Goal: Task Accomplishment & Management: Use online tool/utility

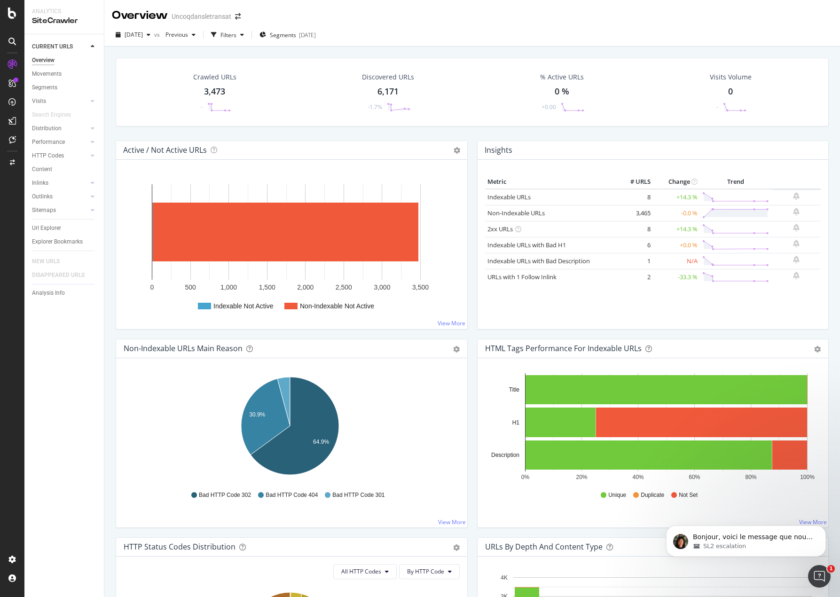
drag, startPoint x: 60, startPoint y: 223, endPoint x: 148, endPoint y: 227, distance: 87.5
click at [60, 223] on div "Url Explorer" at bounding box center [46, 228] width 29 height 10
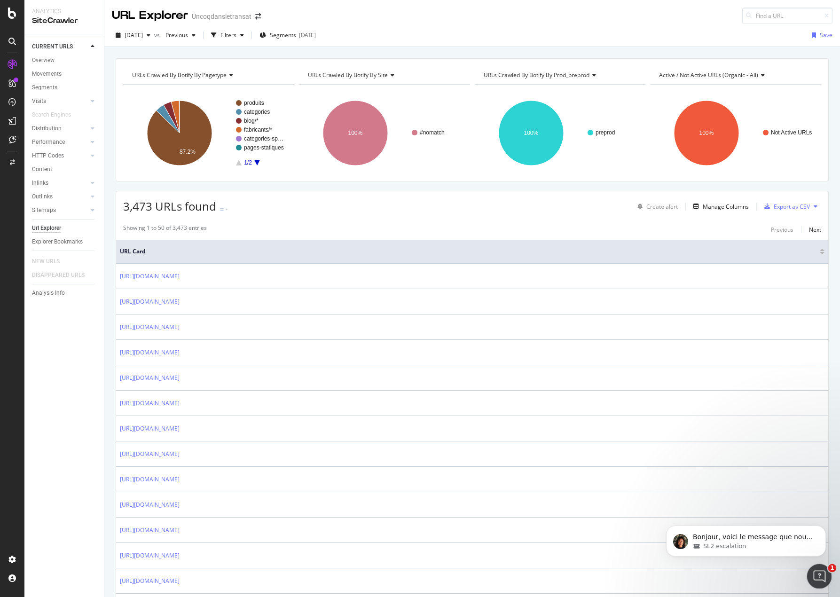
click at [827, 573] on div "Ouvrir le Messenger Intercom" at bounding box center [818, 575] width 31 height 31
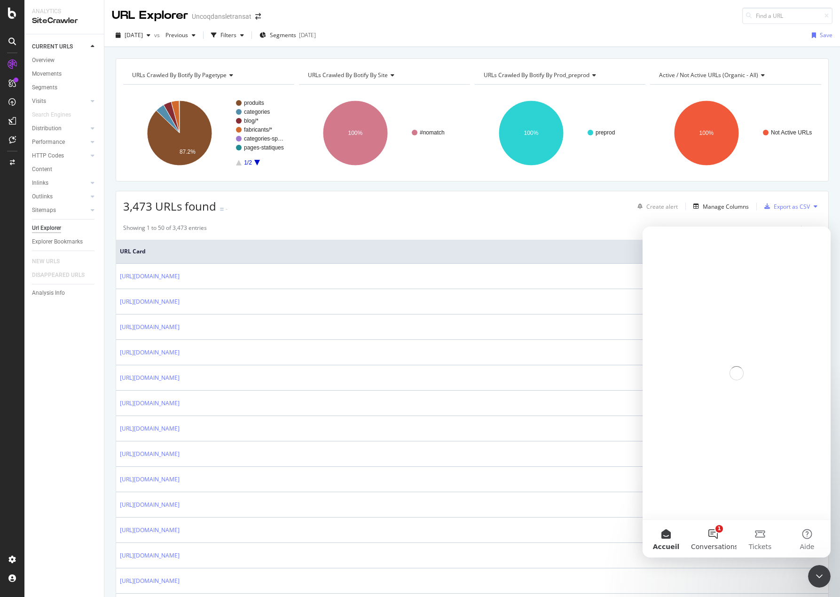
click at [718, 545] on span "Conversations" at bounding box center [714, 547] width 47 height 7
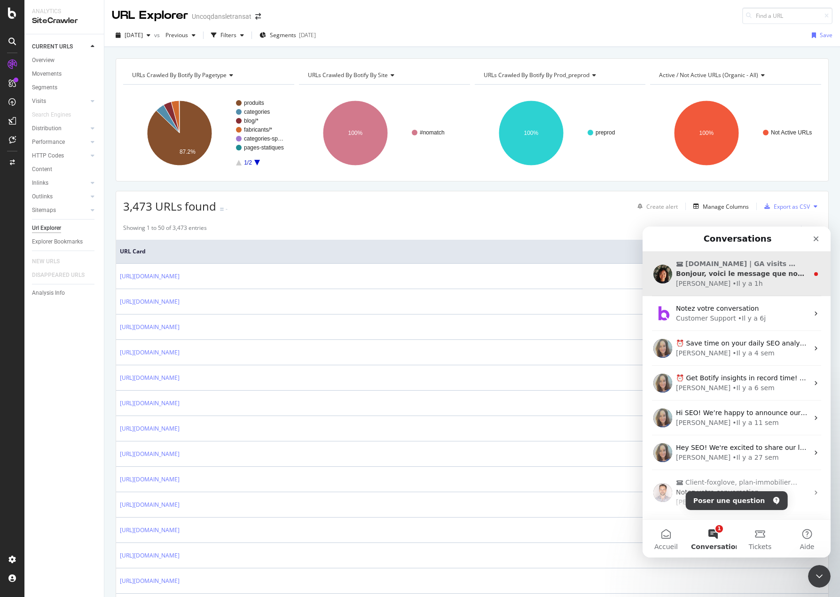
click at [736, 294] on div "[DOMAIN_NAME] | GA visits not showing up Bonjour, voici le message que nous avo…" at bounding box center [737, 274] width 188 height 45
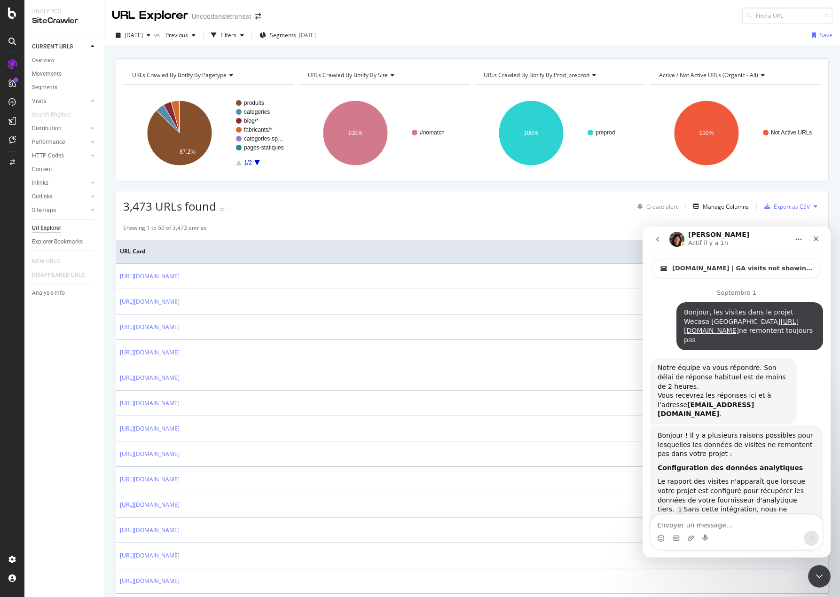
click at [759, 518] on textarea "Envoyer un message..." at bounding box center [737, 523] width 172 height 16
click at [737, 519] on textarea "Envoyer un message..." at bounding box center [737, 523] width 172 height 16
click at [733, 526] on textarea "Envoyer un message..." at bounding box center [737, 523] width 172 height 16
click at [724, 520] on textarea "Envoyer un message..." at bounding box center [737, 523] width 172 height 16
type textarea "lequel ? Search Console ? Analytics ?"
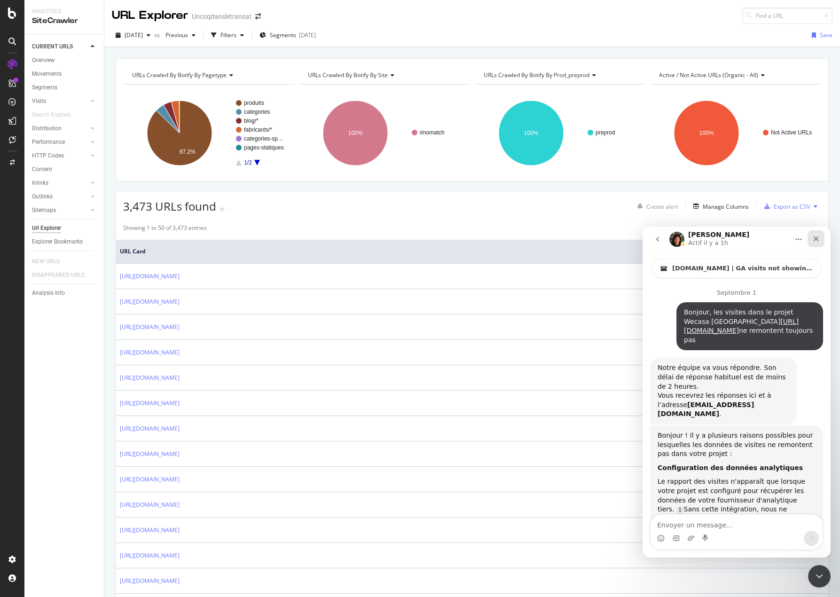
click at [823, 238] on div "Fermer" at bounding box center [816, 238] width 17 height 17
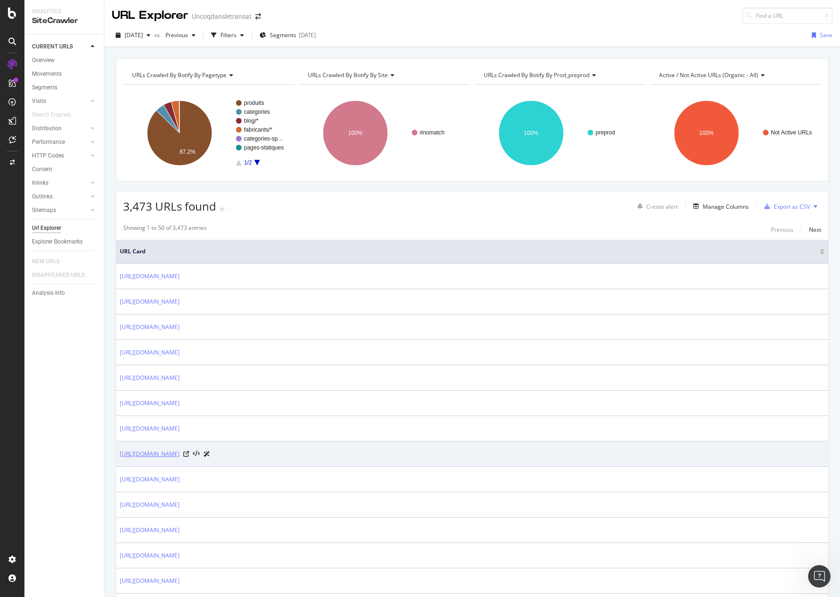
scroll to position [1780, 0]
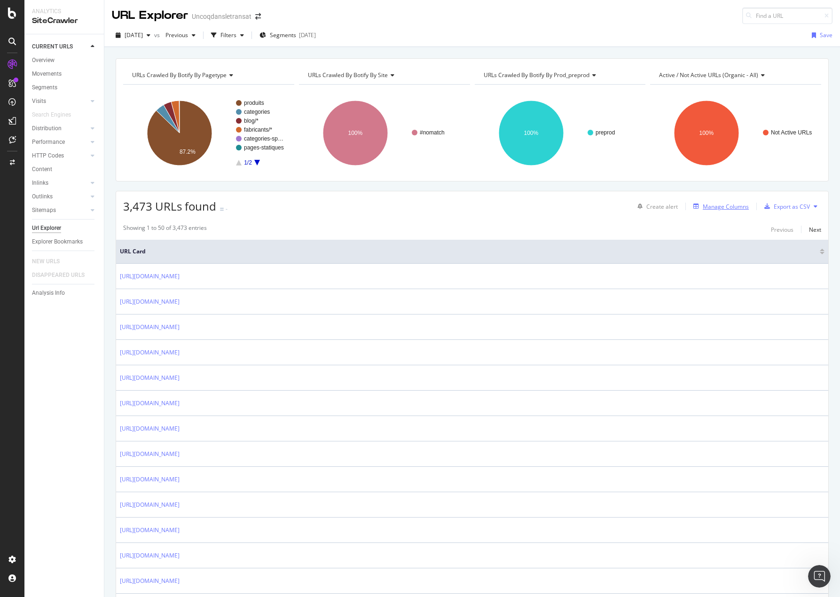
click at [704, 208] on div "Manage Columns" at bounding box center [726, 207] width 46 height 8
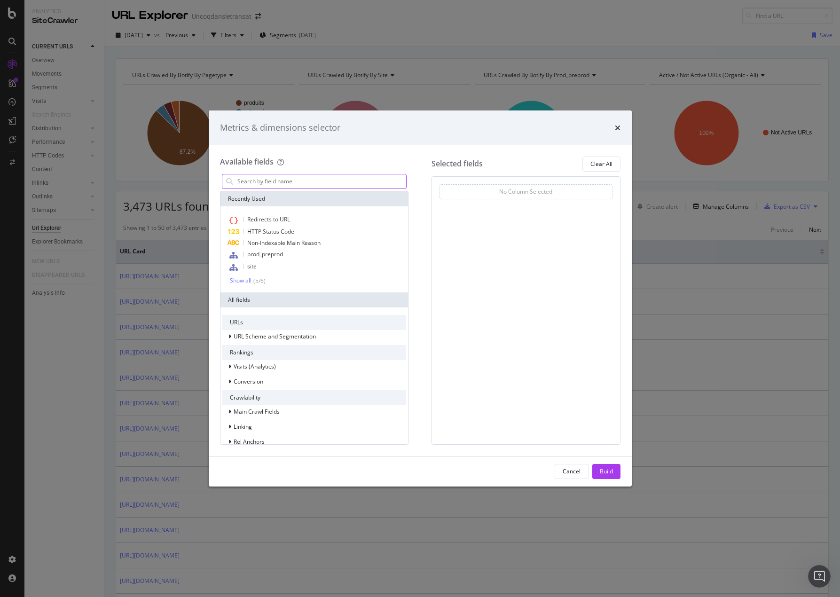
click at [387, 183] on input "modal" at bounding box center [322, 181] width 170 height 14
click at [289, 228] on span "HTTP Status Code" at bounding box center [270, 232] width 47 height 8
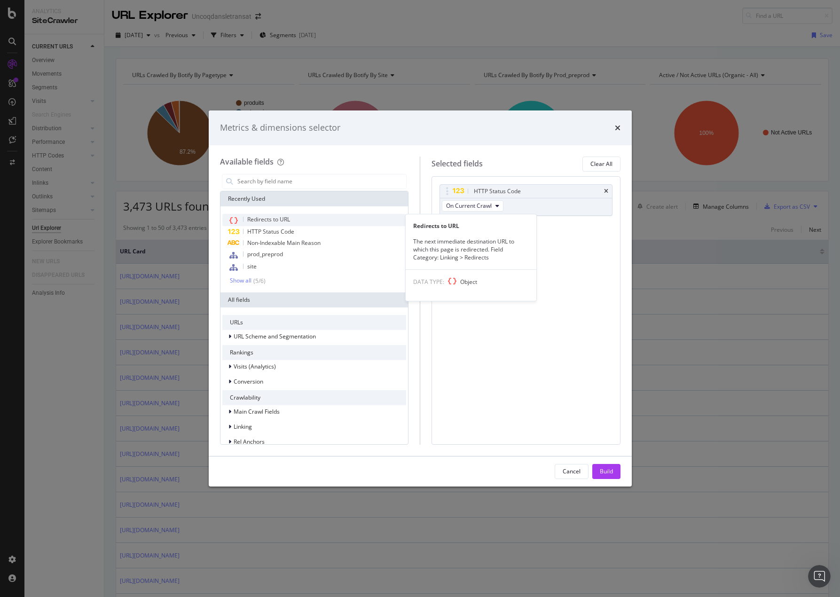
click at [283, 217] on span "Redirects to URL" at bounding box center [268, 219] width 43 height 8
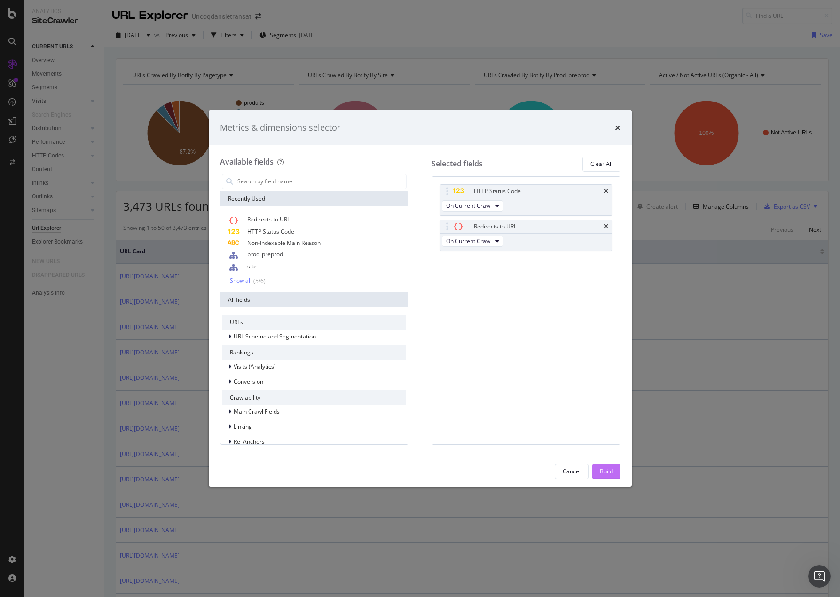
click at [604, 470] on div "Build" at bounding box center [606, 471] width 13 height 8
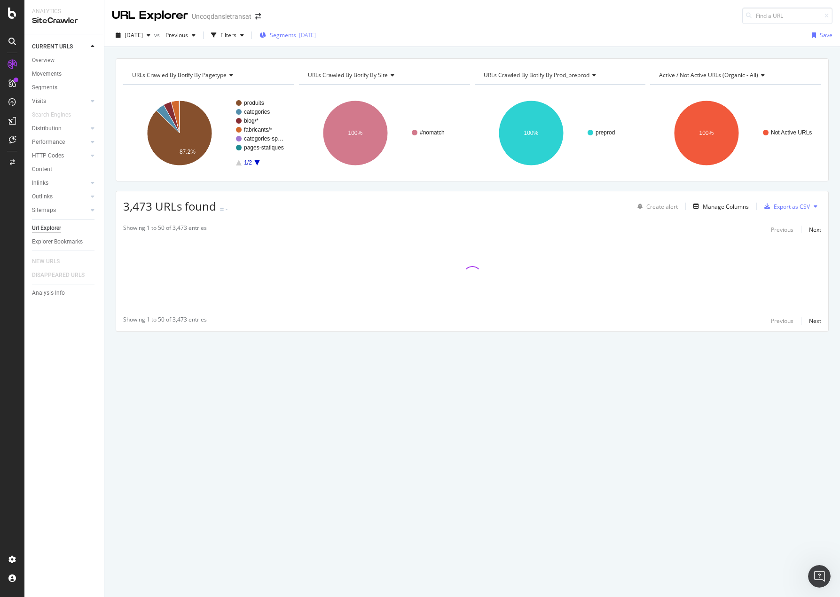
click at [296, 36] on span "Segments" at bounding box center [283, 35] width 26 height 8
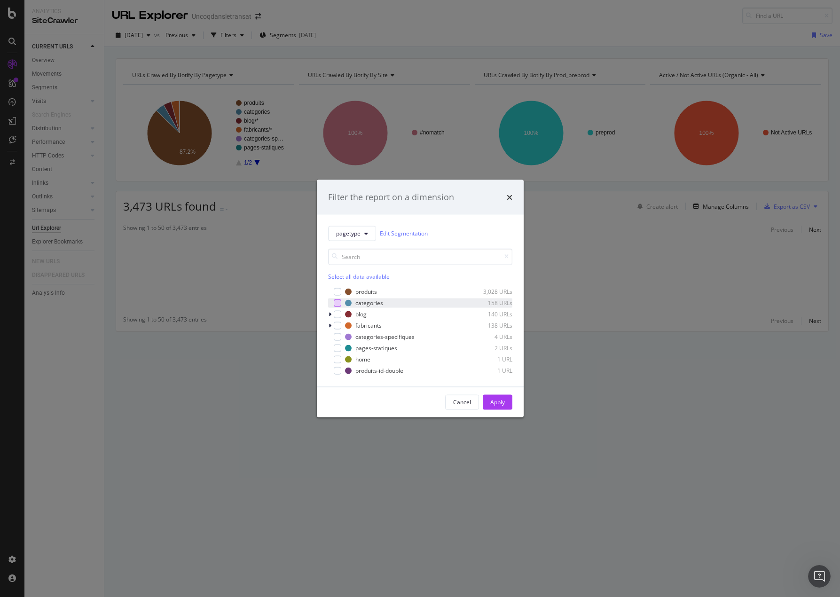
click at [339, 304] on div "modal" at bounding box center [338, 303] width 8 height 8
click at [339, 325] on div "modal" at bounding box center [338, 326] width 8 height 8
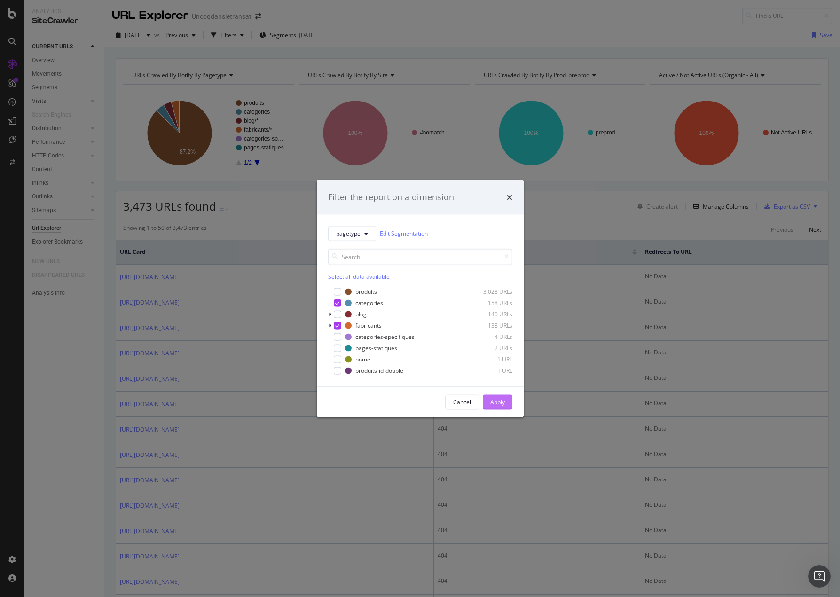
click at [492, 402] on div "Apply" at bounding box center [497, 402] width 15 height 8
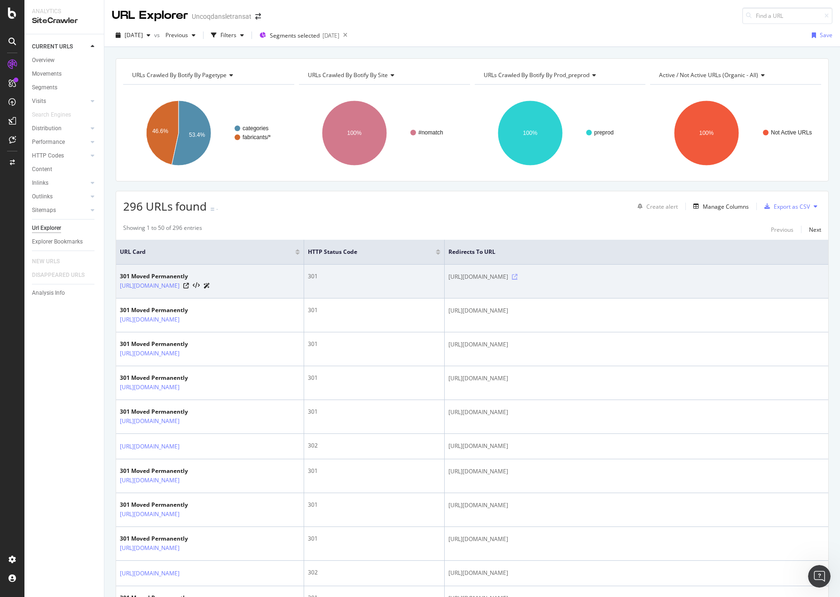
click at [518, 276] on icon at bounding box center [515, 277] width 6 height 6
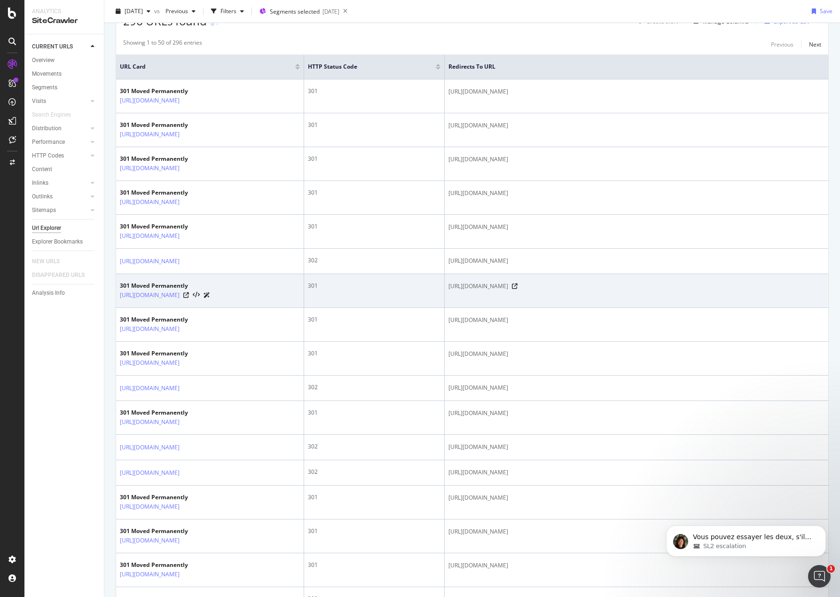
scroll to position [188, 0]
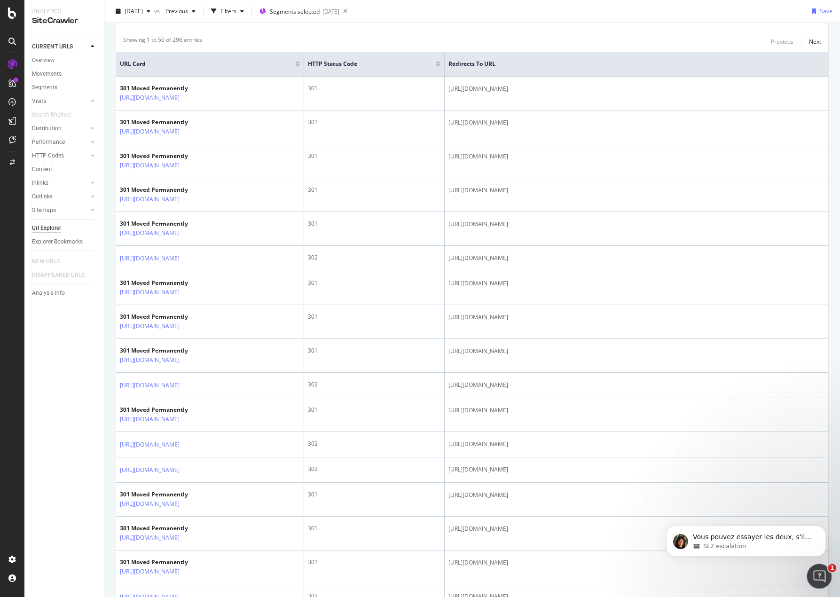
click at [812, 577] on icon "Ouvrir le Messenger Intercom" at bounding box center [819, 576] width 16 height 16
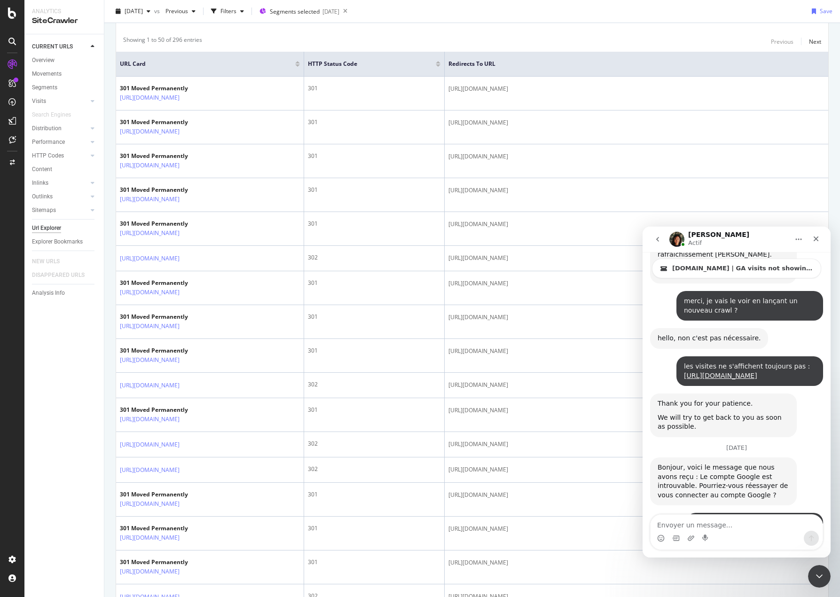
scroll to position [1823, 0]
click at [755, 526] on textarea "Envoyer un message..." at bounding box center [737, 523] width 172 height 16
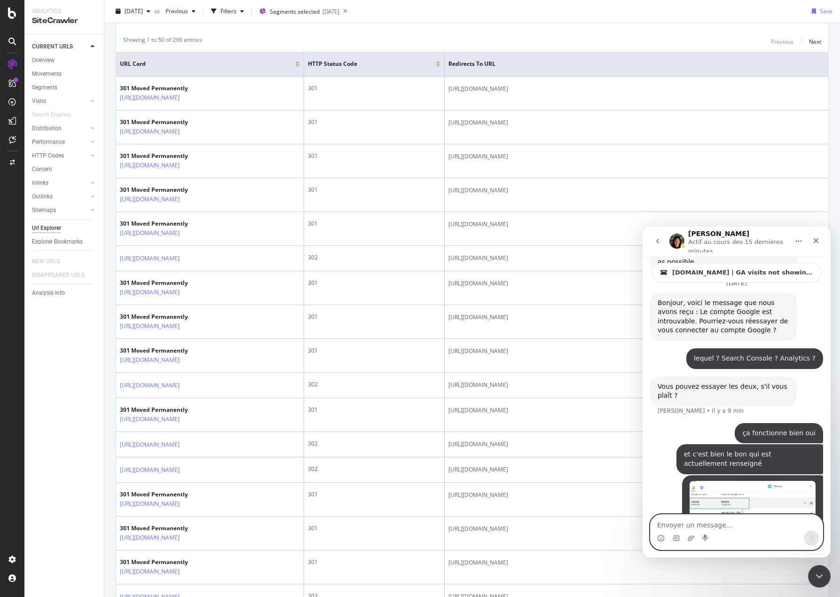
scroll to position [1991, 0]
drag, startPoint x: 819, startPoint y: 575, endPoint x: 814, endPoint y: 574, distance: 4.9
click at [820, 575] on icon "Fermer le Messenger Intercom" at bounding box center [818, 575] width 7 height 4
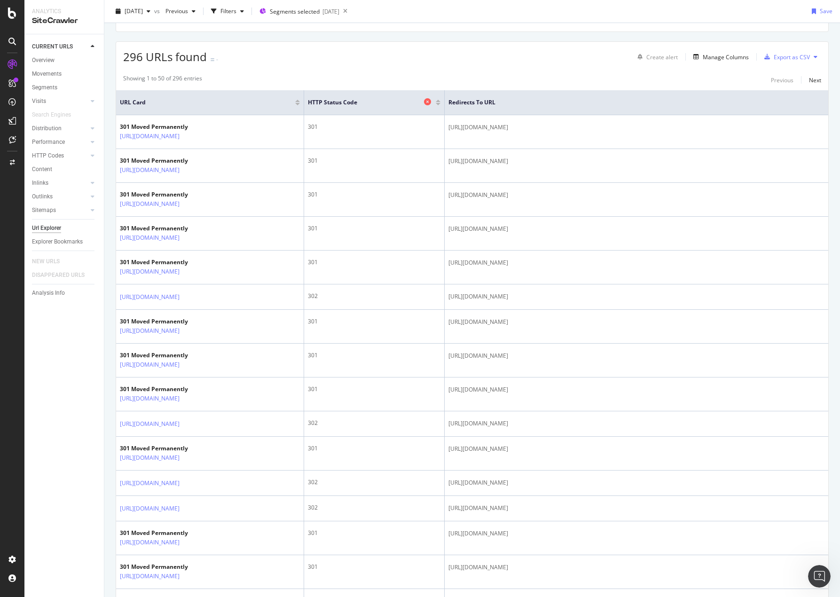
scroll to position [0, 0]
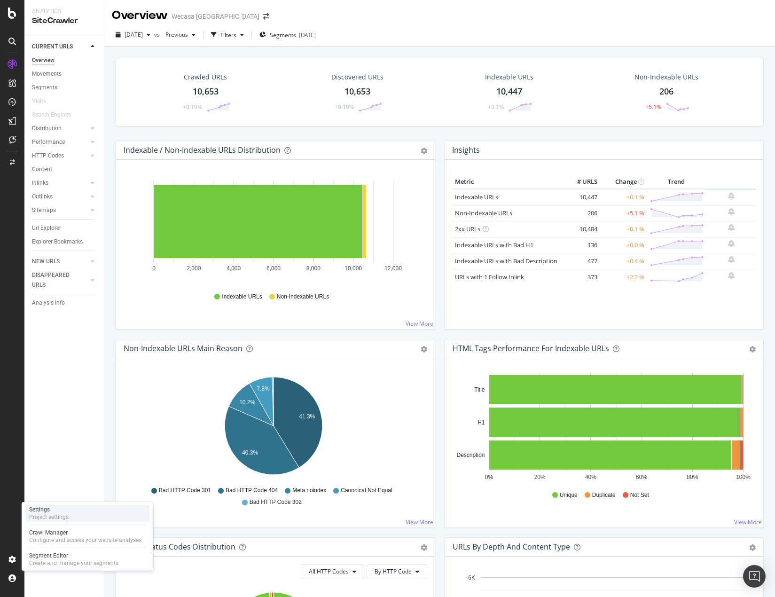
drag, startPoint x: 64, startPoint y: 515, endPoint x: 99, endPoint y: 517, distance: 34.8
click at [64, 515] on div "Project settings" at bounding box center [48, 517] width 39 height 8
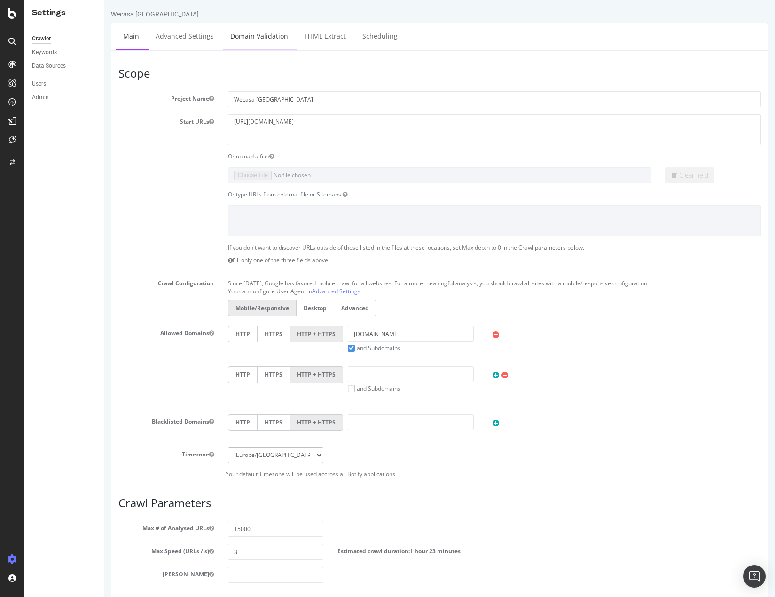
click at [249, 38] on link "Domain Validation" at bounding box center [259, 36] width 72 height 26
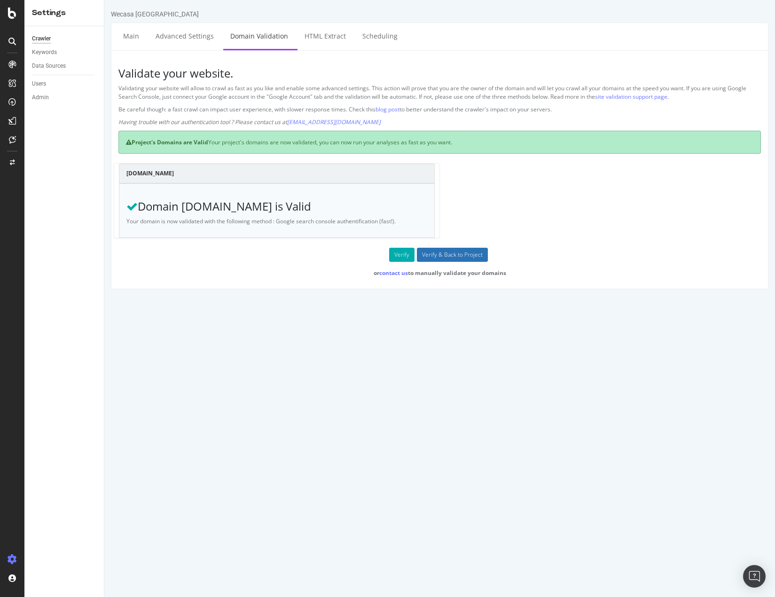
click at [457, 253] on input "Verify & Back to Project" at bounding box center [452, 255] width 71 height 14
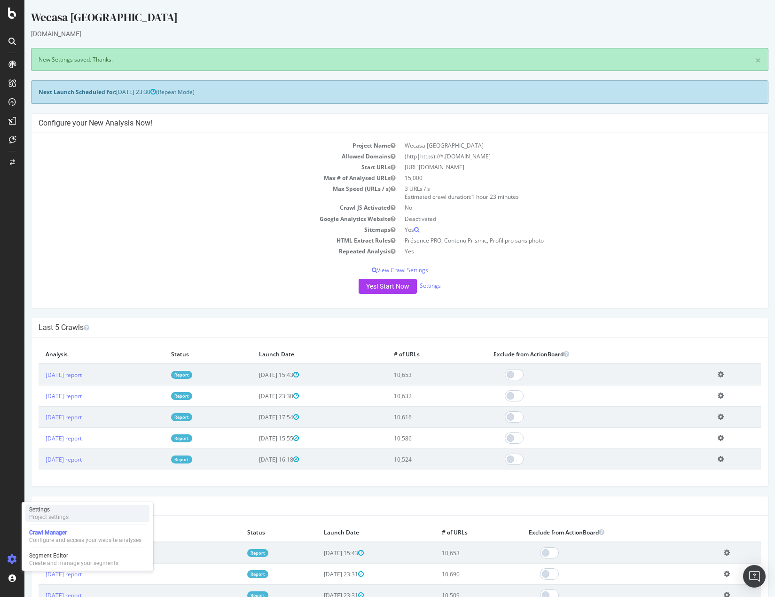
click at [65, 514] on div "Project settings" at bounding box center [48, 517] width 39 height 8
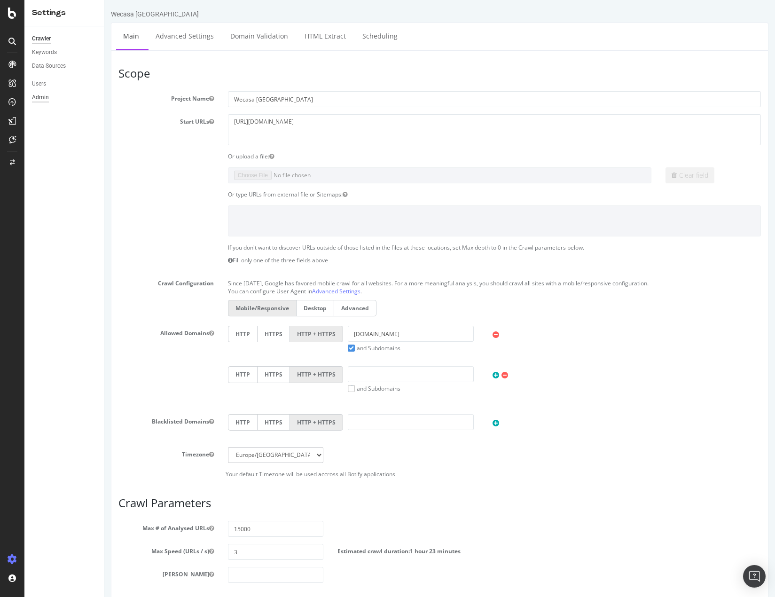
click at [45, 99] on div "Admin" at bounding box center [40, 98] width 17 height 10
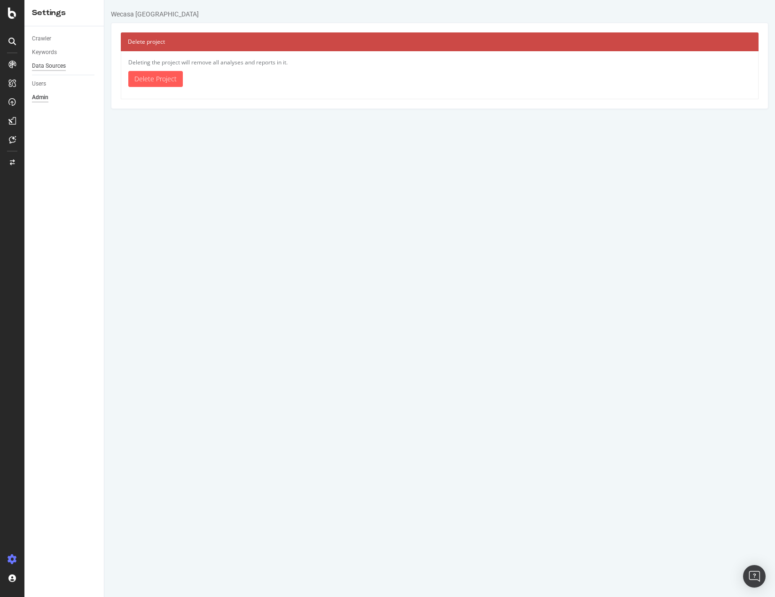
click at [47, 63] on div "Data Sources" at bounding box center [49, 66] width 34 height 10
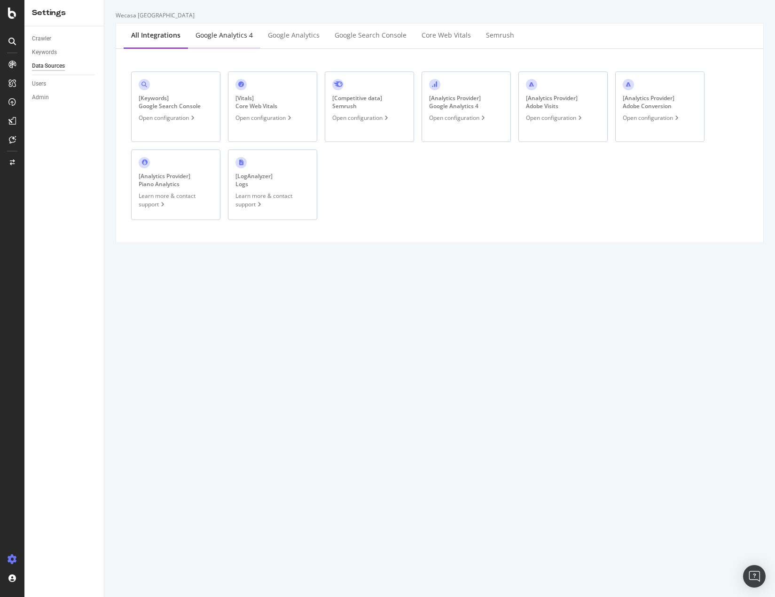
click at [233, 35] on div "Google Analytics 4" at bounding box center [224, 35] width 57 height 9
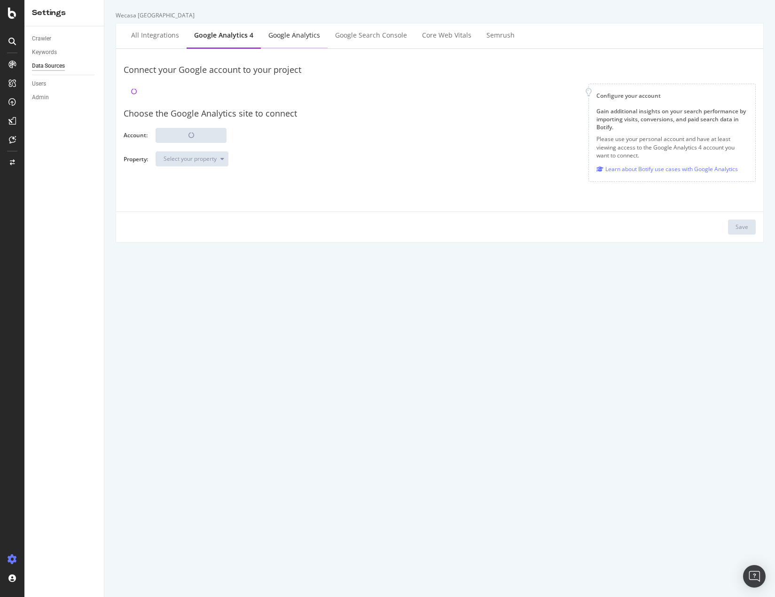
click at [292, 36] on div "Google Analytics" at bounding box center [295, 35] width 52 height 9
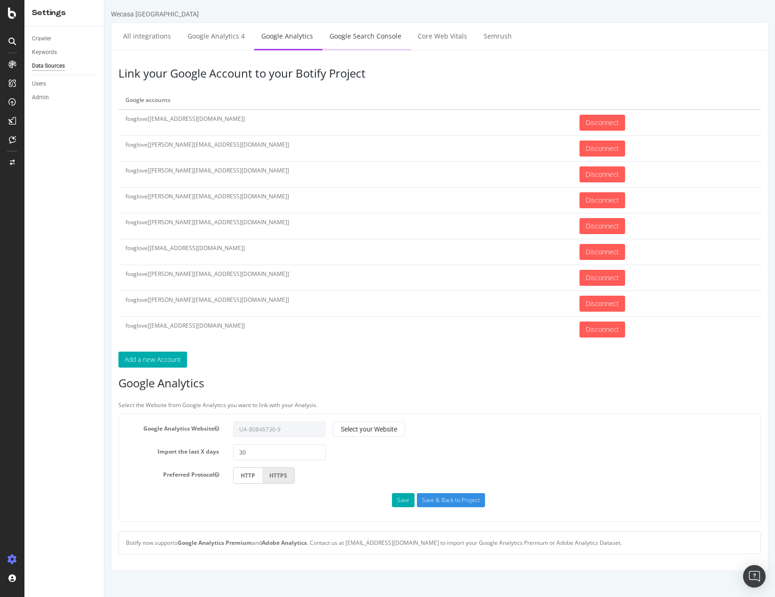
click at [357, 39] on link "Google Search Console" at bounding box center [366, 36] width 86 height 26
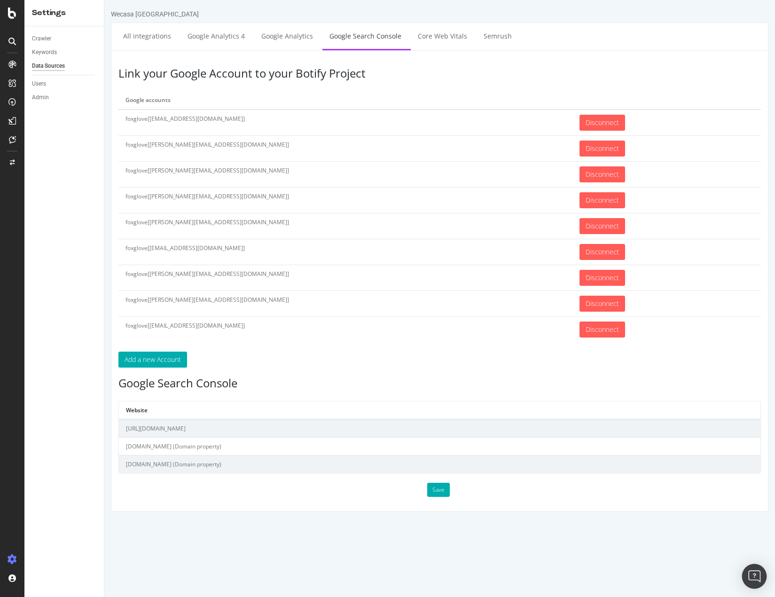
click at [657, 342] on img "Open Intercom Messenger" at bounding box center [335, 329] width 643 height 26
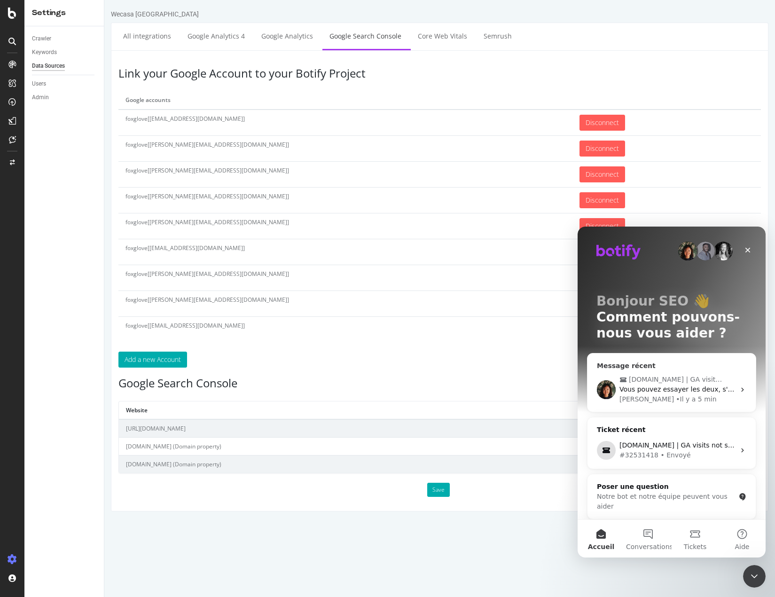
click at [678, 390] on span "Vous pouvez essayer les deux, s'il vous plaît ?" at bounding box center [696, 390] width 152 height 8
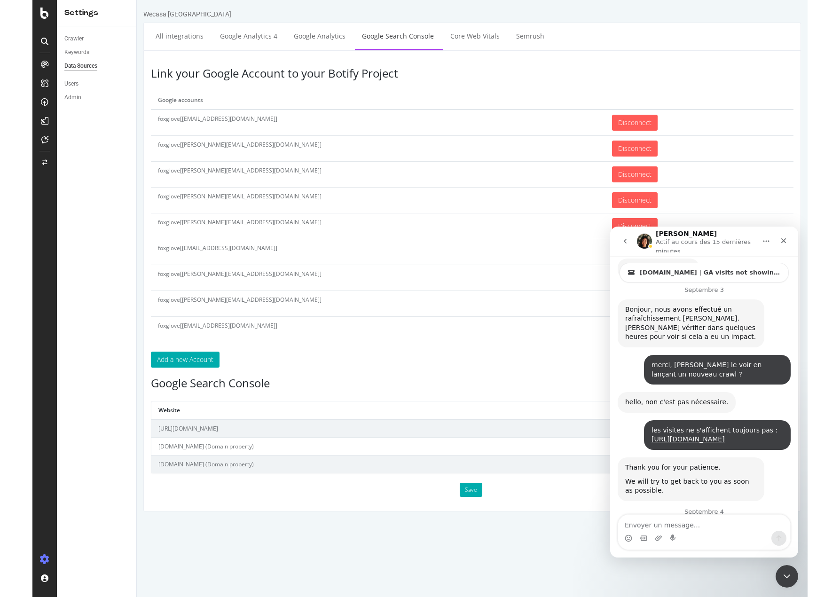
scroll to position [1812, 0]
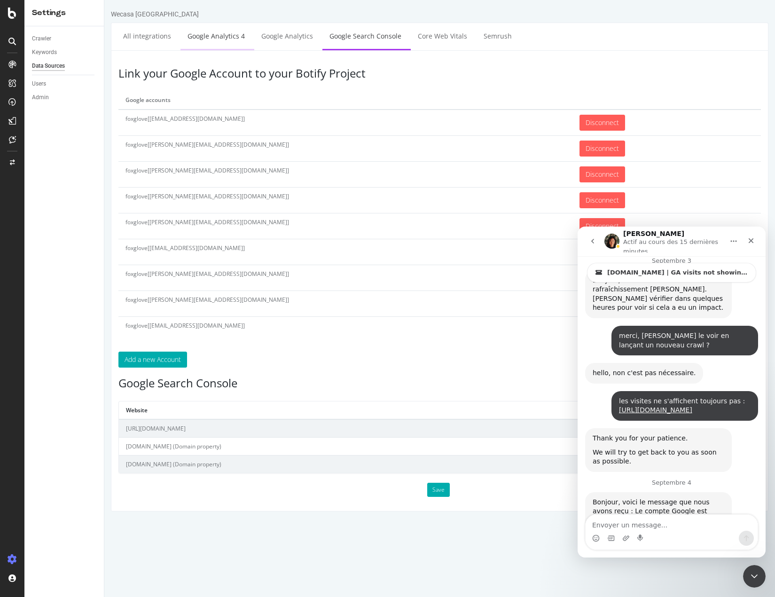
click at [231, 36] on link "Google Analytics 4" at bounding box center [216, 36] width 71 height 26
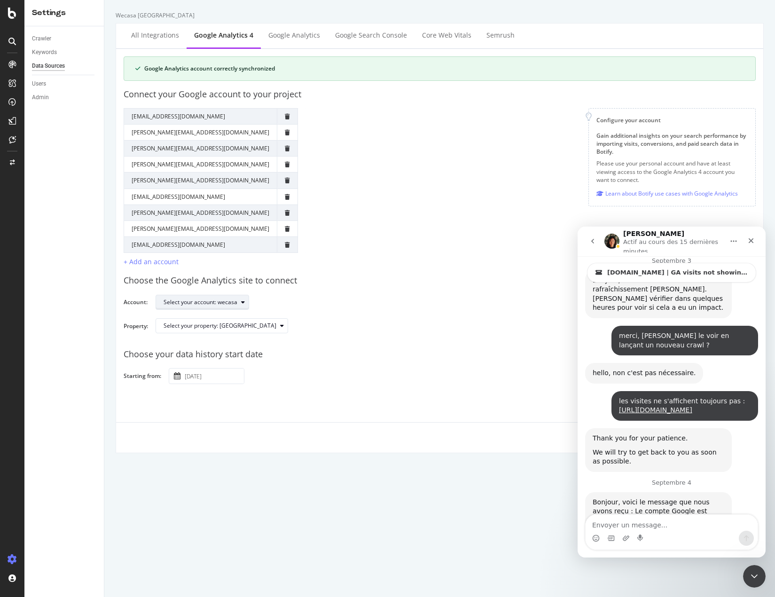
click at [228, 304] on div "Select your account: wecasa" at bounding box center [201, 303] width 74 height 6
click at [370, 307] on div "Select your account: wecasa" at bounding box center [452, 302] width 593 height 16
click at [232, 327] on div "Select your property: Wecasa" at bounding box center [220, 326] width 113 height 6
click at [354, 426] on div "Save" at bounding box center [440, 433] width 648 height 23
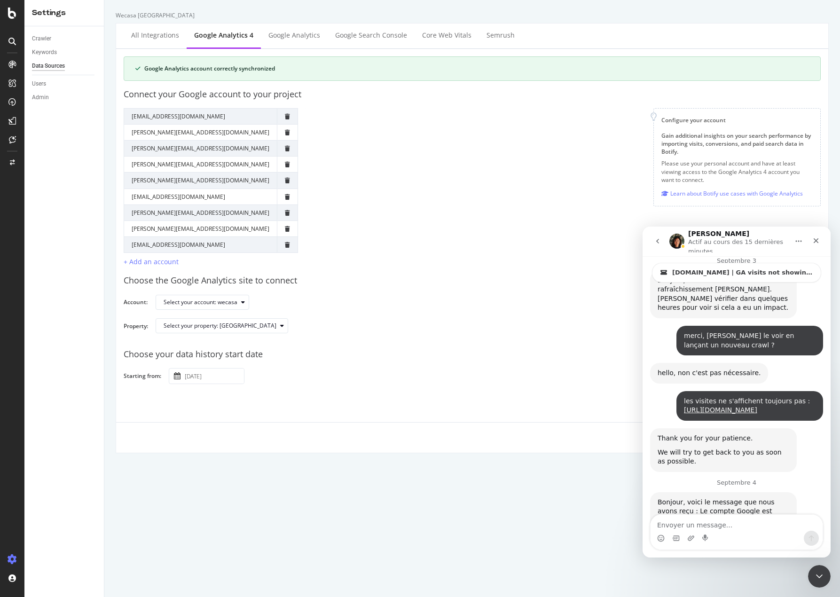
click at [385, 488] on div "Wecasa UK All integrations Google Analytics 4 Google Analytics Google Search Co…" at bounding box center [472, 298] width 736 height 597
click at [700, 523] on textarea "Envoyer un message..." at bounding box center [737, 523] width 172 height 16
type textarea "ça fonctionne bien oui"
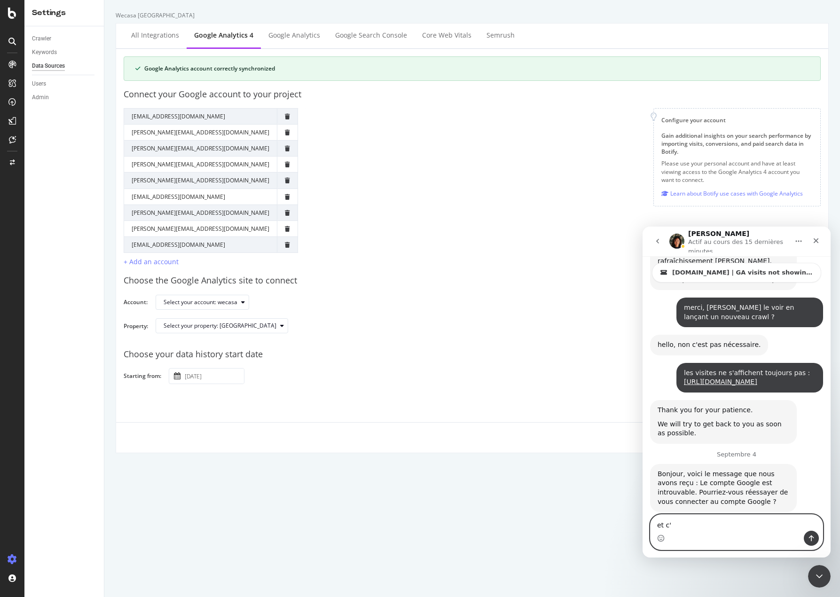
scroll to position [1840, 0]
type textarea "et c'est bien le bon qui est actuellement renseigné"
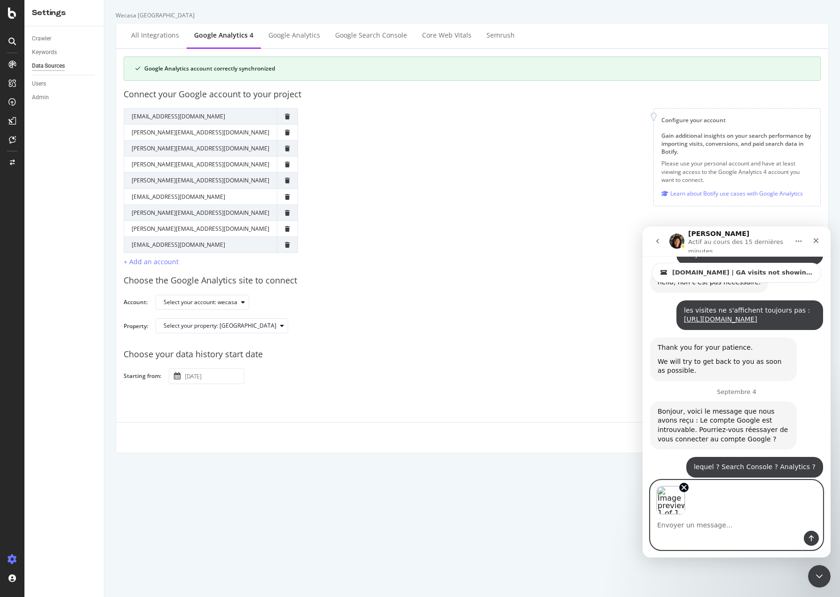
scroll to position [1905, 0]
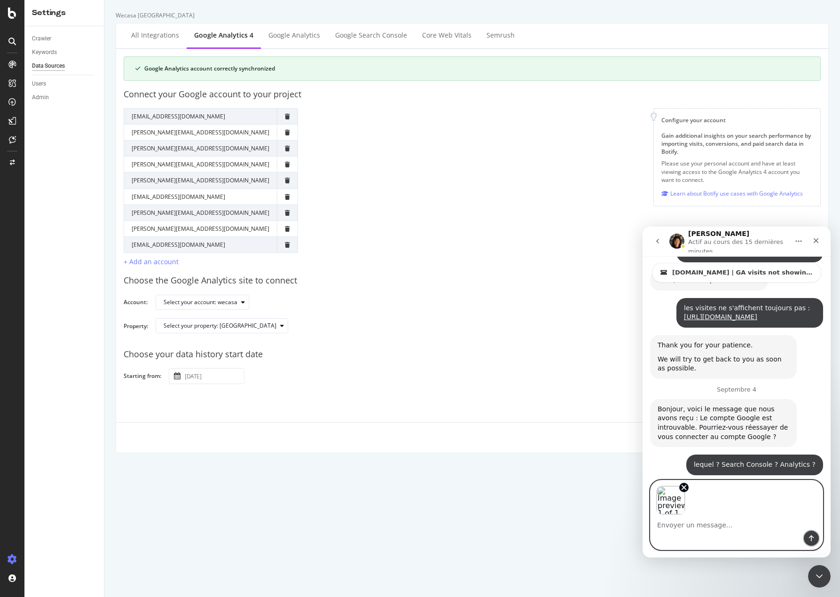
click at [775, 538] on icon "Envoyer un message…" at bounding box center [812, 539] width 8 height 8
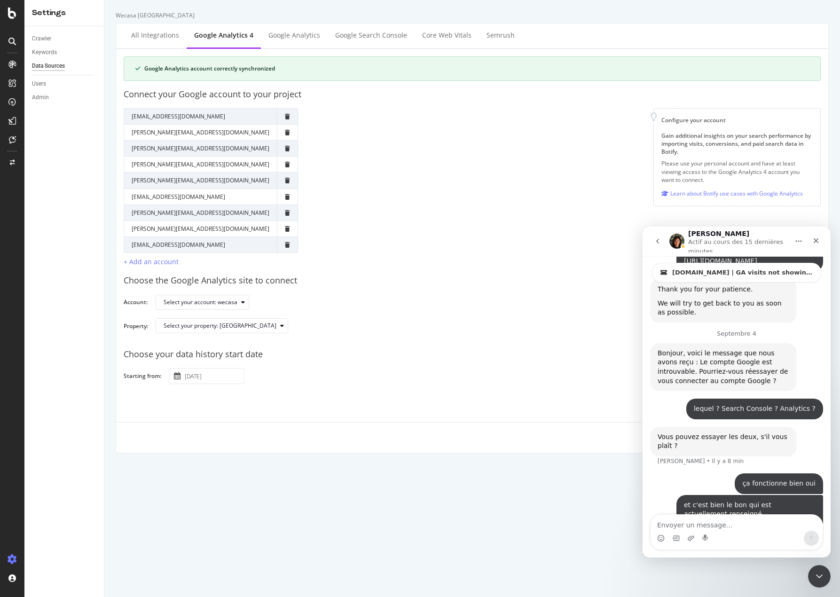
scroll to position [1960, 0]
click at [726, 530] on textarea "Envoyer un message..." at bounding box center [737, 523] width 172 height 16
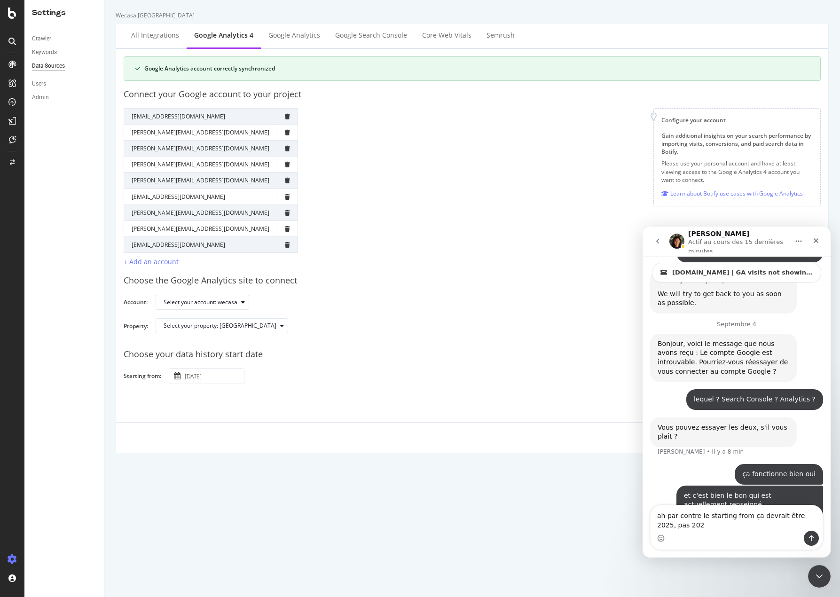
type textarea "ah par contre le starting from ça devrait être 2025, pas 2024"
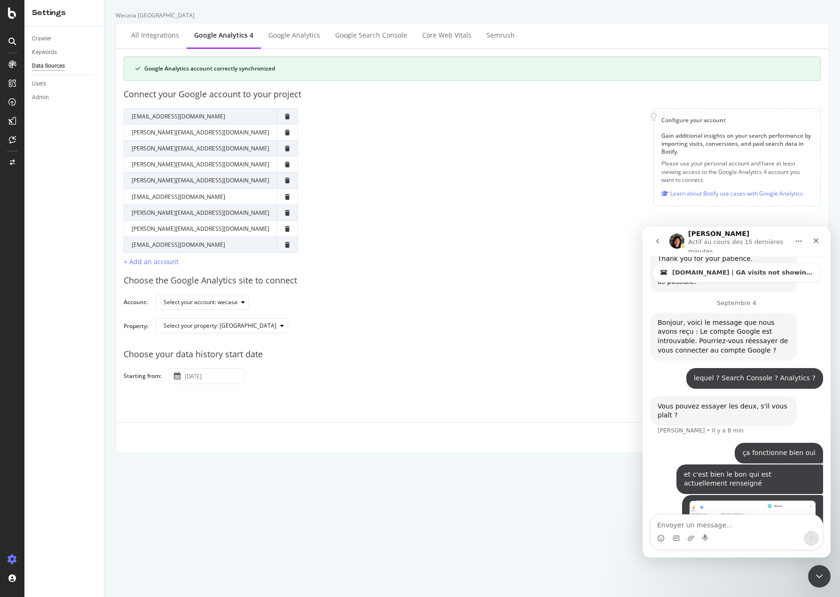
scroll to position [1991, 0]
click at [231, 377] on input "2024 July 1st" at bounding box center [213, 376] width 61 height 15
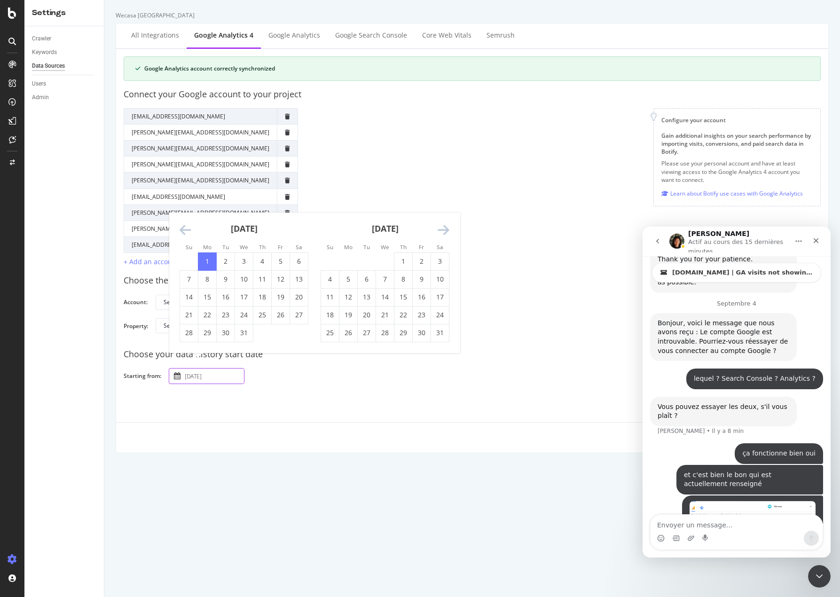
click at [442, 236] on icon "Move forward to switch to the next month." at bounding box center [444, 230] width 12 height 13
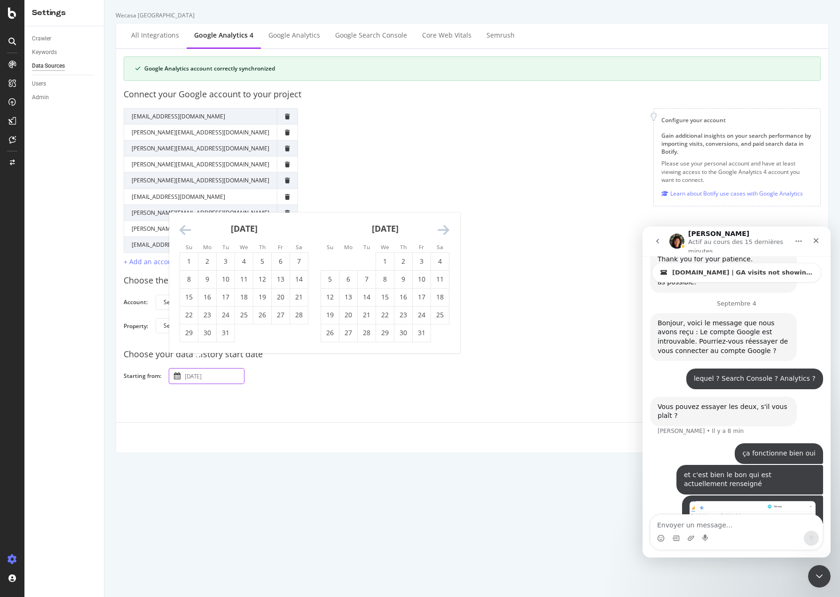
click at [442, 236] on icon "Move forward to switch to the next month." at bounding box center [444, 230] width 12 height 13
click at [449, 209] on icon "Move forward to switch to the next month." at bounding box center [444, 212] width 12 height 13
click at [448, 228] on icon "Move forward to switch to the next month." at bounding box center [444, 230] width 12 height 13
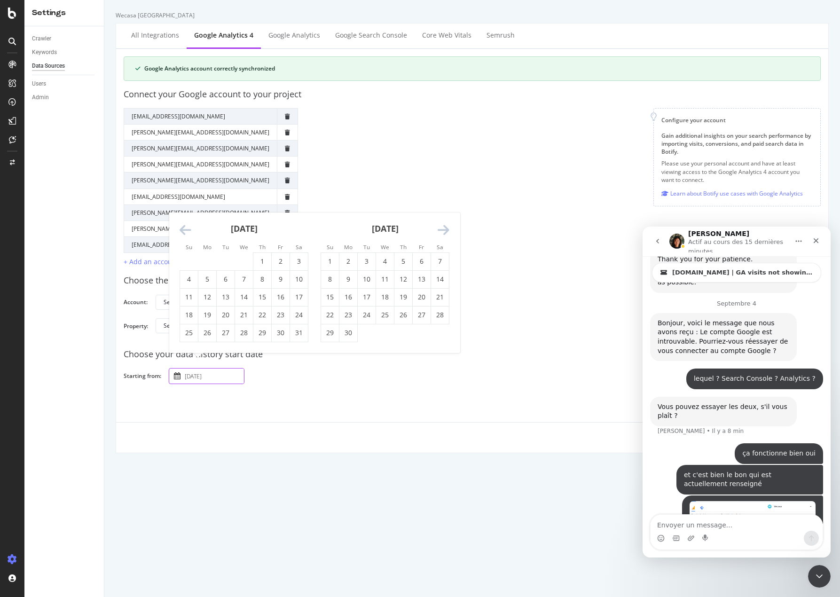
click at [448, 228] on icon "Move forward to switch to the next month." at bounding box center [444, 230] width 12 height 13
click at [370, 261] on td "1" at bounding box center [367, 262] width 18 height 18
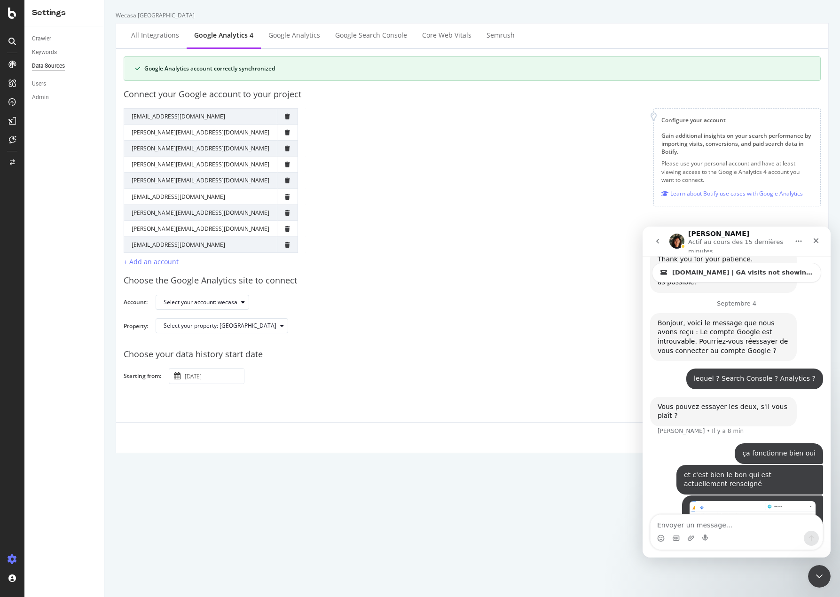
type input "2025 July 1st"
click at [387, 390] on div "Google Analytics account correctly synchronized Connect your Google account to …" at bounding box center [472, 250] width 697 height 388
click at [775, 573] on icon "Fermer le Messenger Intercom" at bounding box center [818, 574] width 11 height 11
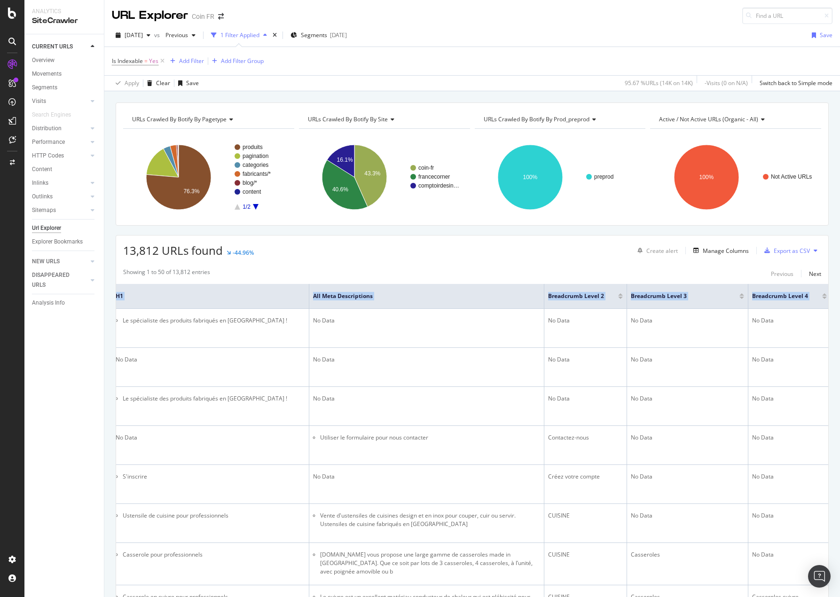
scroll to position [0, 627]
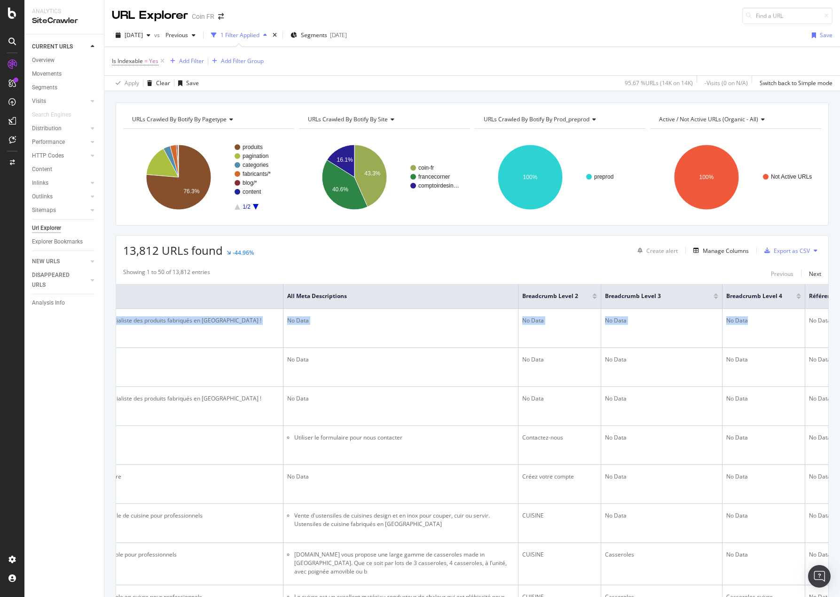
drag, startPoint x: 523, startPoint y: 327, endPoint x: 449, endPoint y: 204, distance: 144.1
click at [728, 335] on tr "COIN-FR - Comptoir des Industries Françaises https://p8.comptoirdesindustries.c…" at bounding box center [174, 328] width 1371 height 39
click at [154, 36] on div "button" at bounding box center [148, 35] width 11 height 6
click at [426, 78] on div "Apply Clear Save 95.67 % URLs ( 14K on 14K ) - Visits ( 0 on N/A ) Switch back …" at bounding box center [472, 83] width 736 height 16
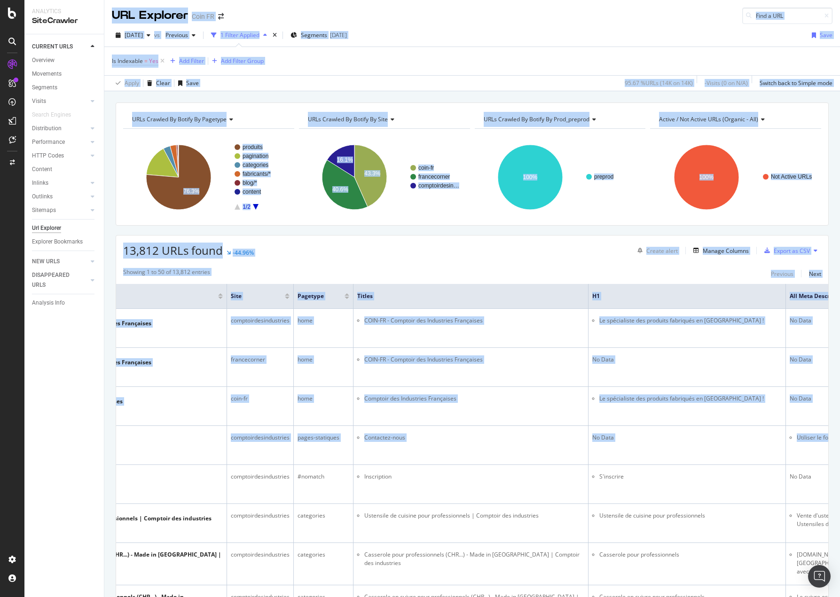
scroll to position [0, 0]
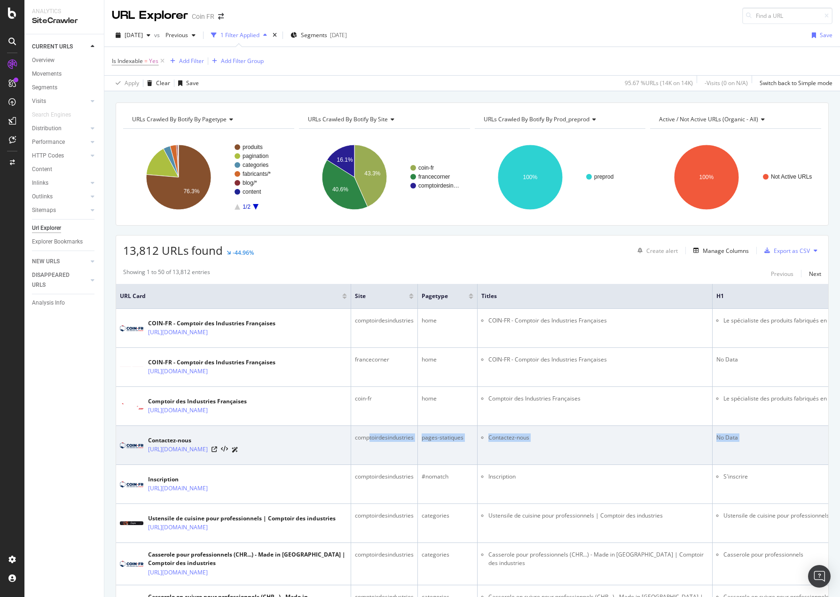
drag, startPoint x: 534, startPoint y: 449, endPoint x: 369, endPoint y: 451, distance: 165.1
click at [369, 451] on tr "Contactez-nous https://p8.comptoirdesindustries.com/contactez-nous comptoirdesi…" at bounding box center [801, 445] width 1371 height 39
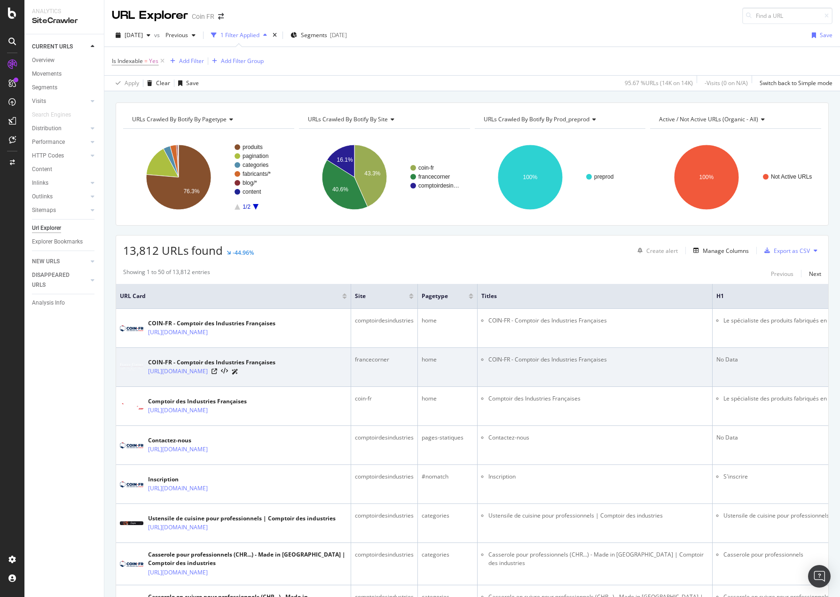
click at [530, 371] on td "COIN-FR - Comptoir des Industries Françaises" at bounding box center [595, 367] width 235 height 39
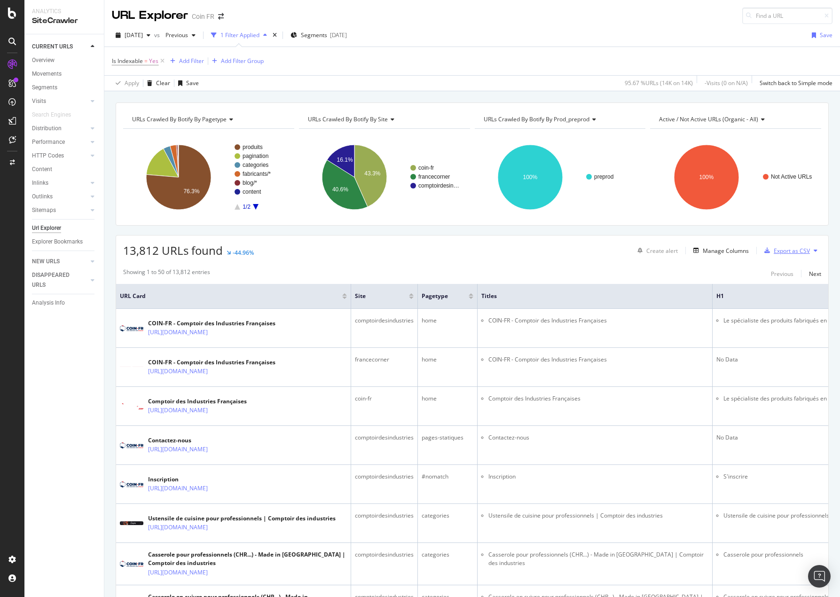
click at [773, 255] on div "Export as CSV" at bounding box center [785, 251] width 49 height 14
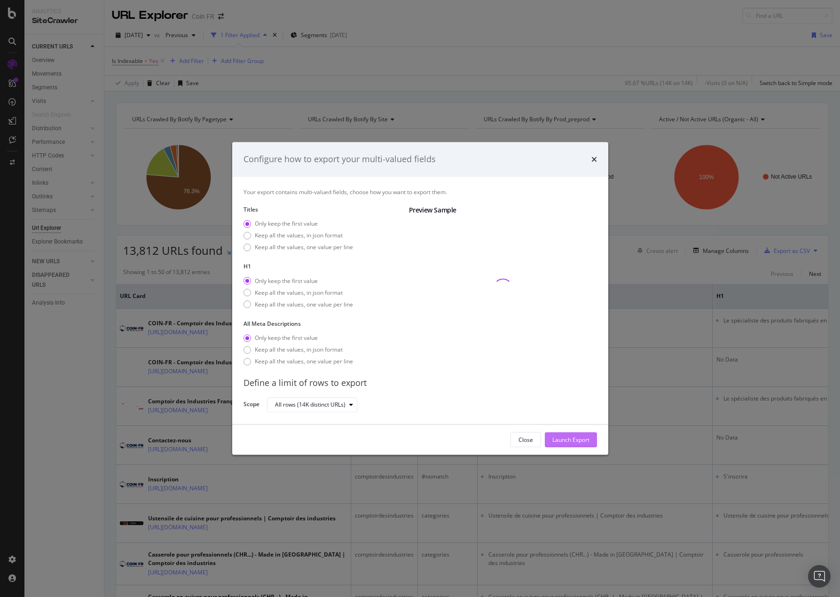
click at [569, 441] on div "Launch Export" at bounding box center [571, 440] width 37 height 8
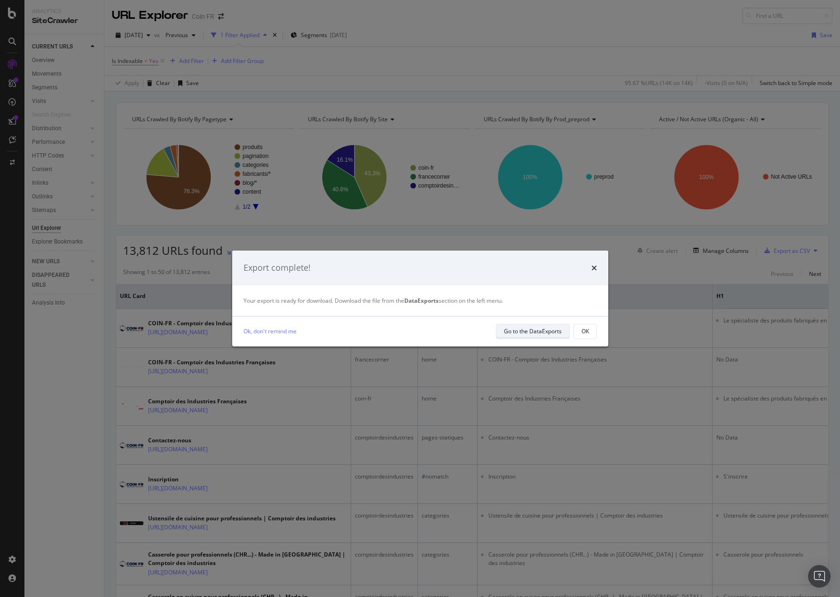
click at [526, 329] on div "Go to the DataExports" at bounding box center [533, 331] width 58 height 8
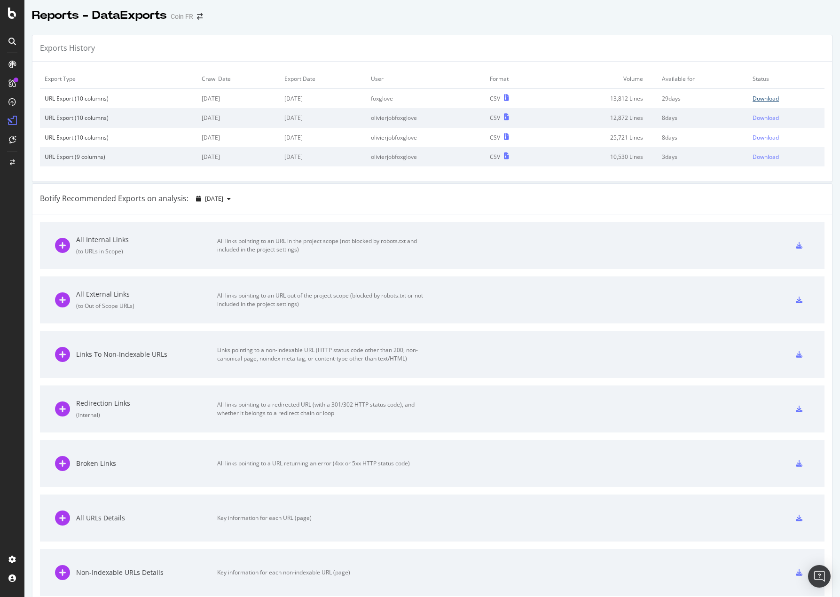
click at [756, 99] on div "Download" at bounding box center [766, 99] width 26 height 8
